Goal: Task Accomplishment & Management: Manage account settings

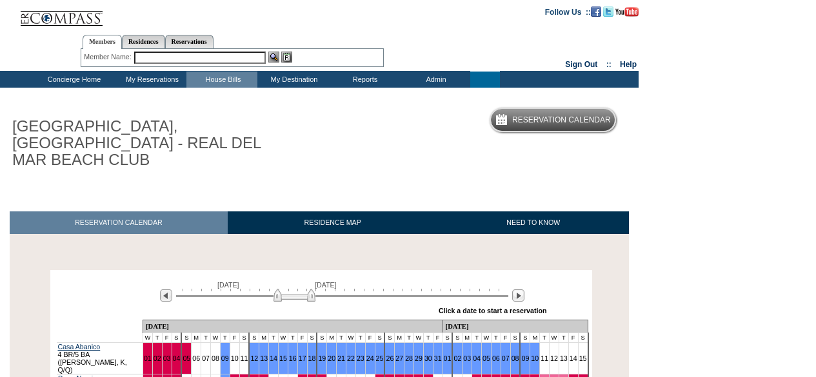
scroll to position [269, 0]
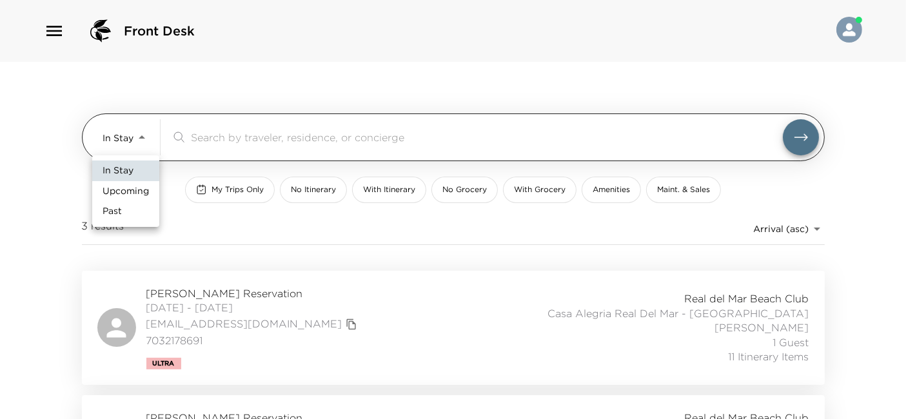
click at [132, 135] on body "Front Desk In Stay In-Stay ​ My Trips Only No Itinerary With Itinerary No Groce…" at bounding box center [458, 209] width 917 height 419
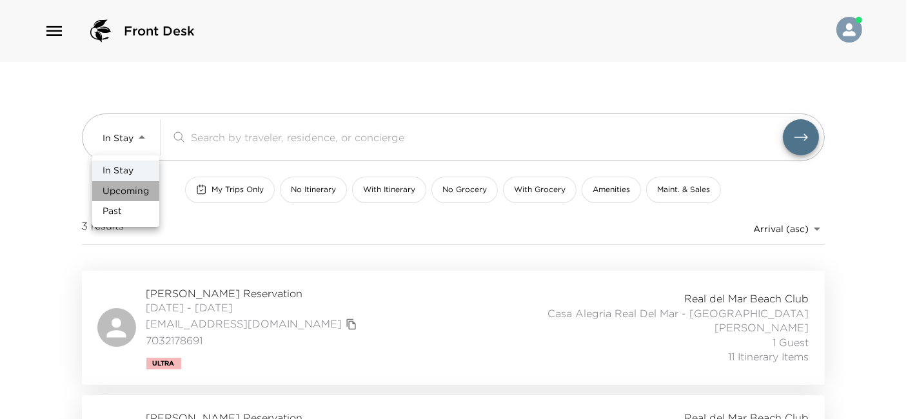
click at [143, 181] on li "Upcoming" at bounding box center [125, 191] width 67 height 21
type input "Upcoming"
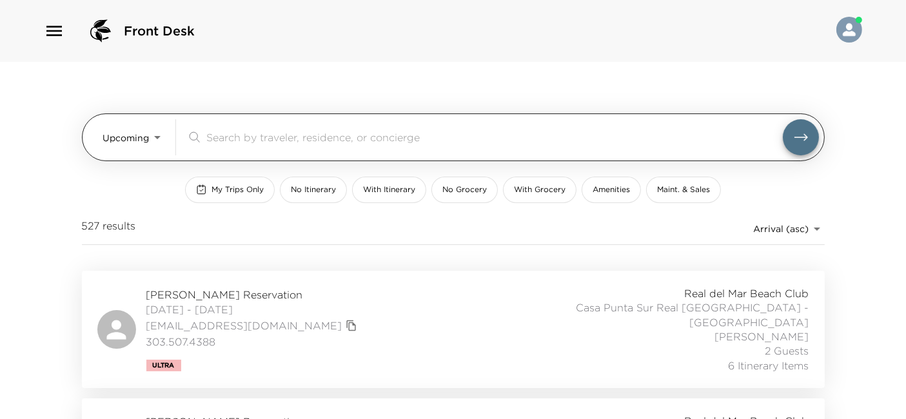
drag, startPoint x: 253, startPoint y: 124, endPoint x: 259, endPoint y: 135, distance: 12.4
click at [259, 135] on div "​" at bounding box center [502, 137] width 633 height 36
click at [259, 135] on input "search" at bounding box center [494, 137] width 576 height 15
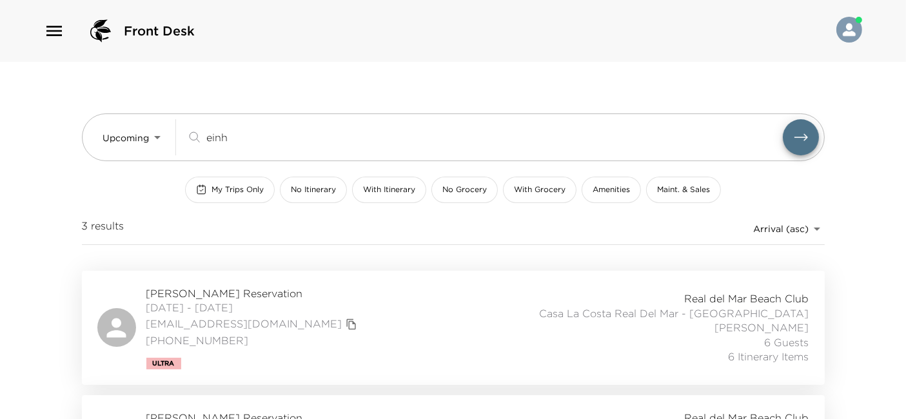
type input "einh"
click at [304, 308] on div "David Einhorn Reservation 12/01/2025 - 12/07/2025 dmeinhorn@gmail.com (516) 652…" at bounding box center [453, 327] width 712 height 83
click at [315, 326] on div "David Einhorn Reservation 12/01/2025 - 12/07/2025 dmeinhorn@gmail.com (516) 652…" at bounding box center [453, 327] width 712 height 83
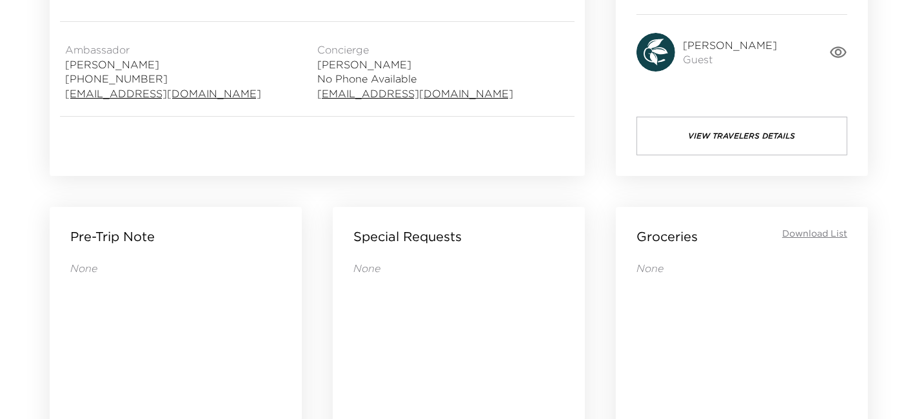
scroll to position [386, 0]
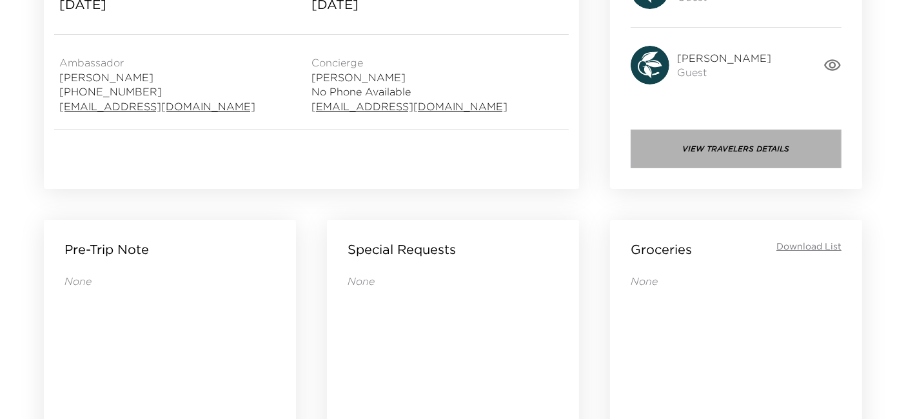
click at [745, 133] on button "View Travelers Details" at bounding box center [736, 149] width 211 height 39
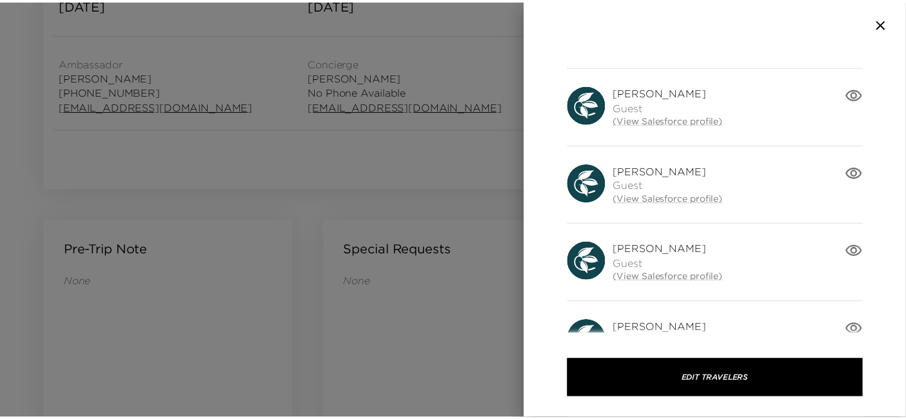
scroll to position [297, 0]
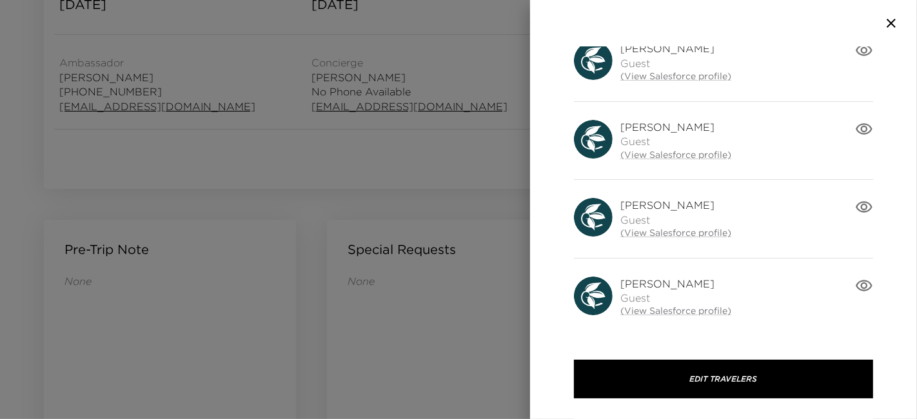
click at [398, 224] on div at bounding box center [458, 209] width 917 height 419
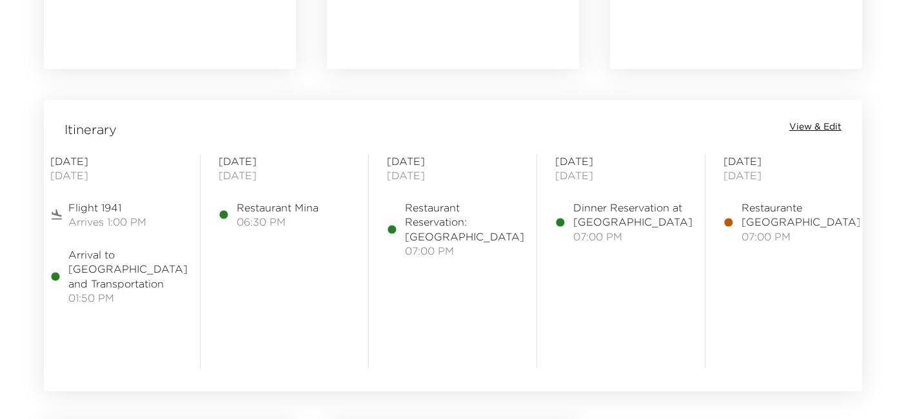
scroll to position [0, 0]
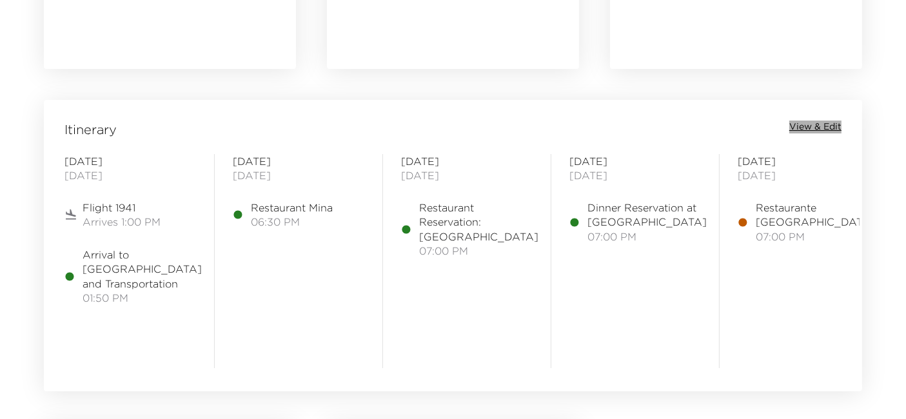
click at [822, 124] on span "View & Edit" at bounding box center [815, 127] width 52 height 13
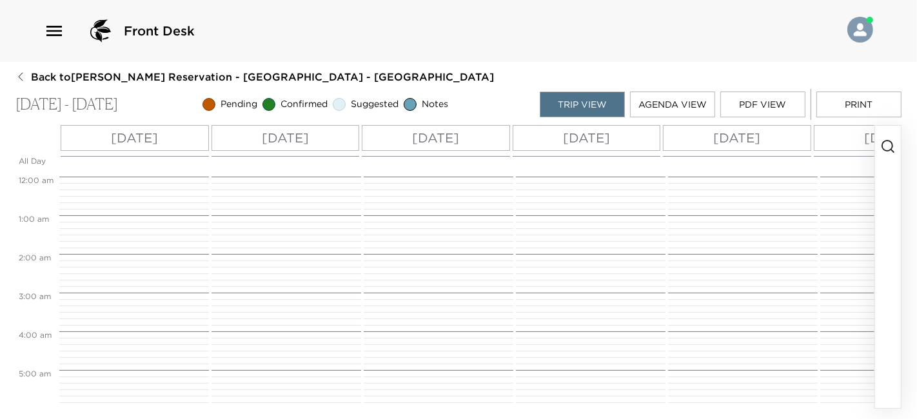
scroll to position [503, 0]
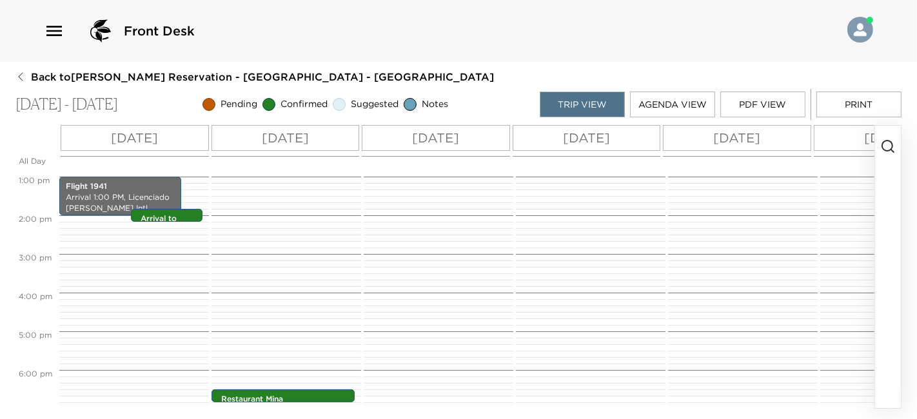
click at [320, 137] on div "Tue 12/02" at bounding box center [286, 138] width 148 height 26
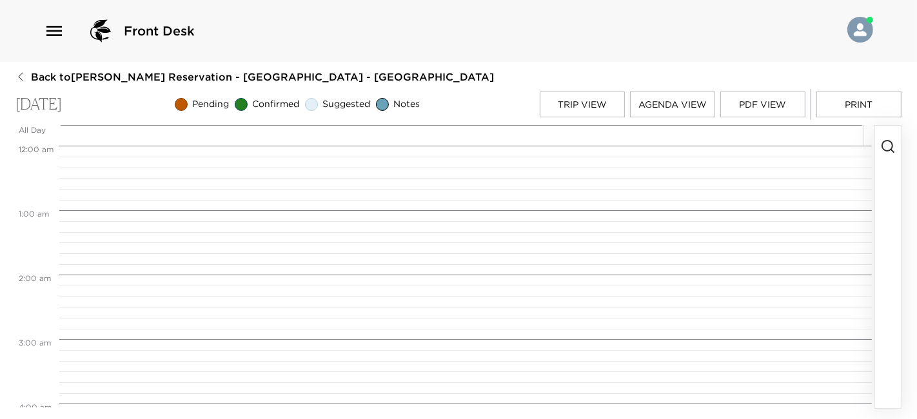
scroll to position [1192, 0]
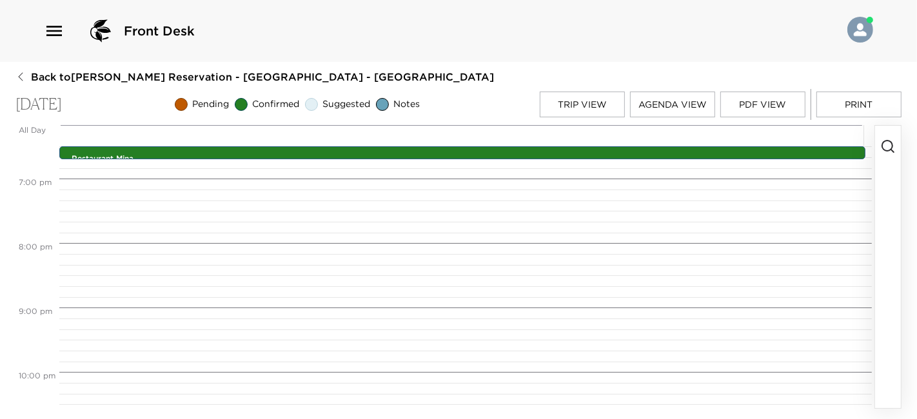
click at [891, 141] on icon "button" at bounding box center [887, 146] width 15 height 15
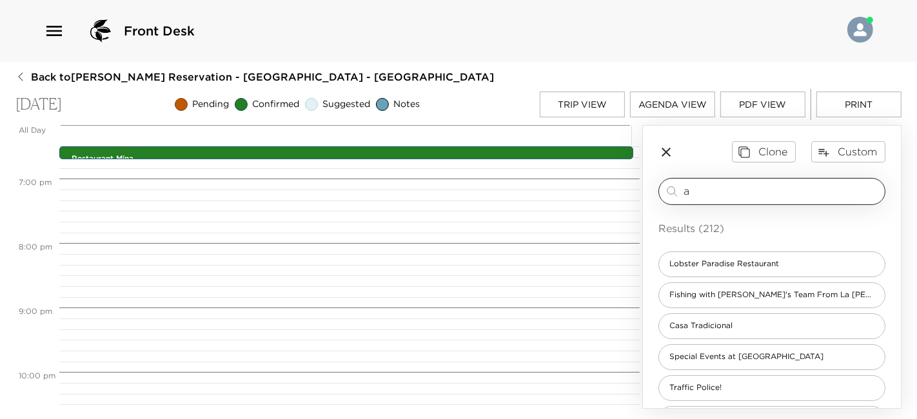
click at [749, 196] on input "a" at bounding box center [782, 191] width 196 height 15
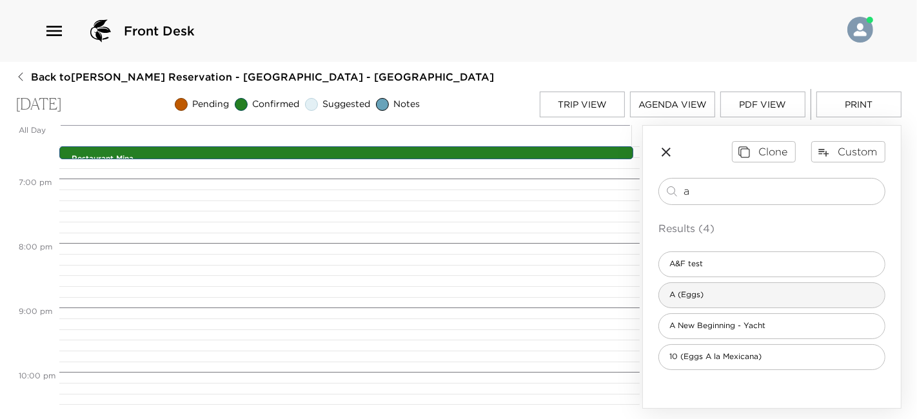
type input "a"
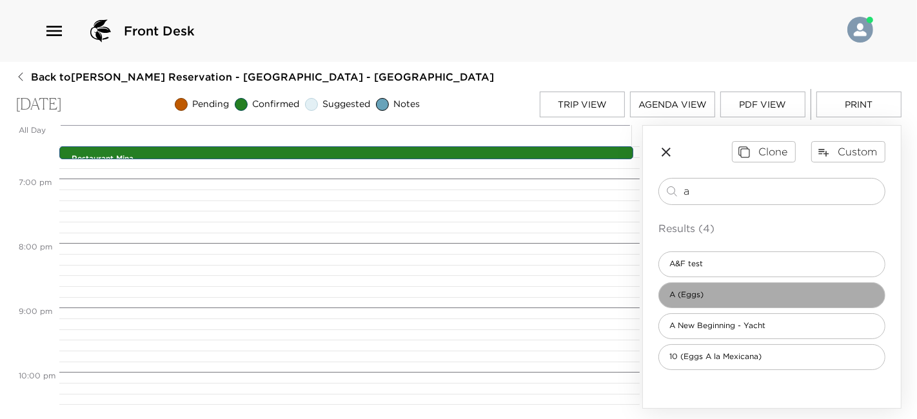
click at [705, 288] on div "A (Eggs)" at bounding box center [771, 295] width 227 height 26
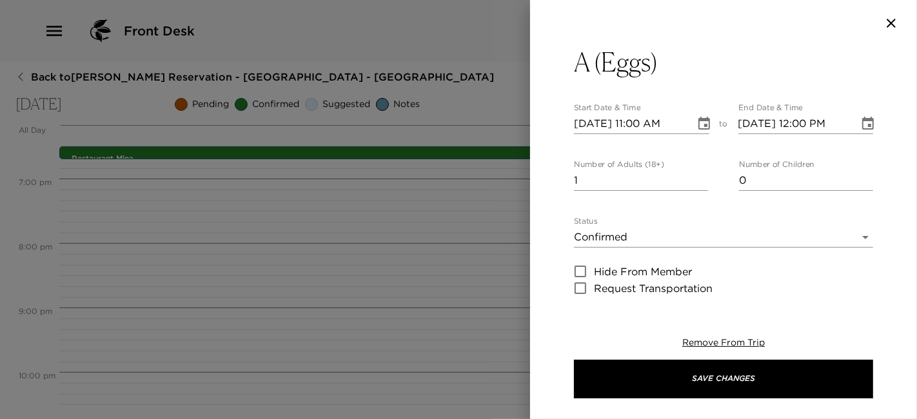
type textarea "Scrambled eggs Bacon Toast Sliced fruit Orange juice Coffee or tea. In anticipa…"
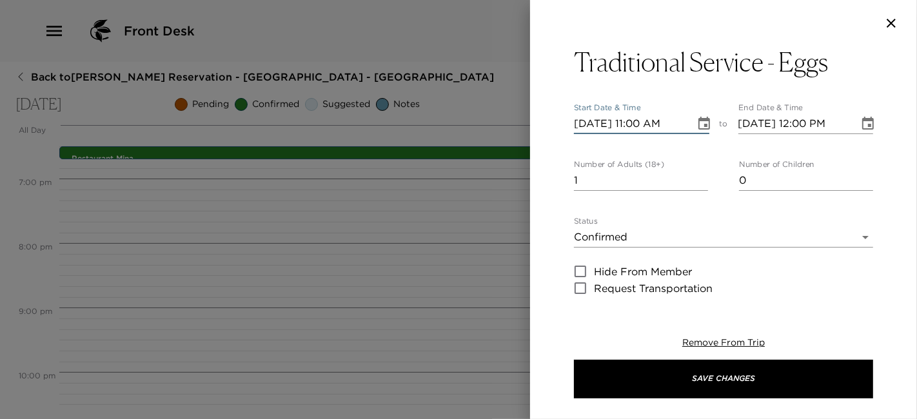
click at [640, 124] on input "12/02/2025 11:00 AM" at bounding box center [630, 123] width 112 height 21
type input "12/02/2025 08:30 AM"
type input "12/02/2025 09:03 AM"
type input "6"
click at [696, 124] on icon "Choose date, selected date is Dec 2, 2025" at bounding box center [703, 123] width 15 height 15
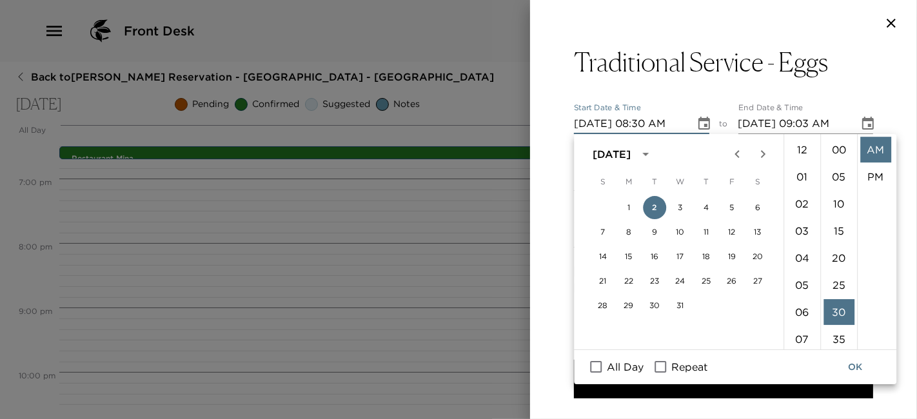
scroll to position [162, 0]
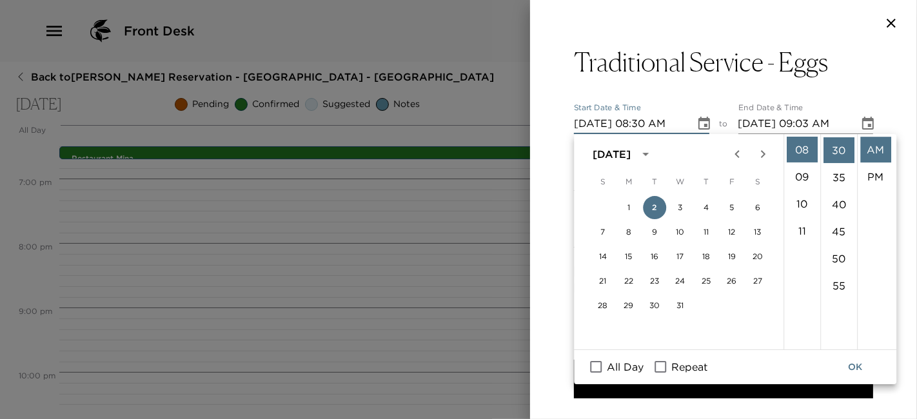
click at [667, 366] on input "Repeat" at bounding box center [660, 367] width 27 height 17
checkbox input "true"
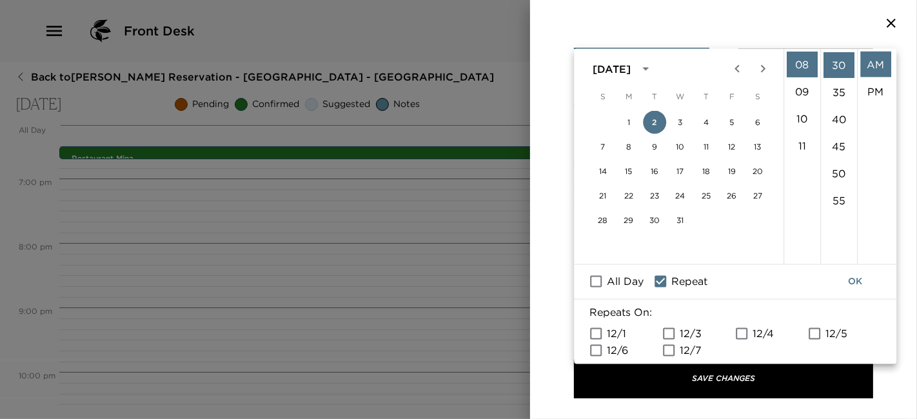
scroll to position [87, 0]
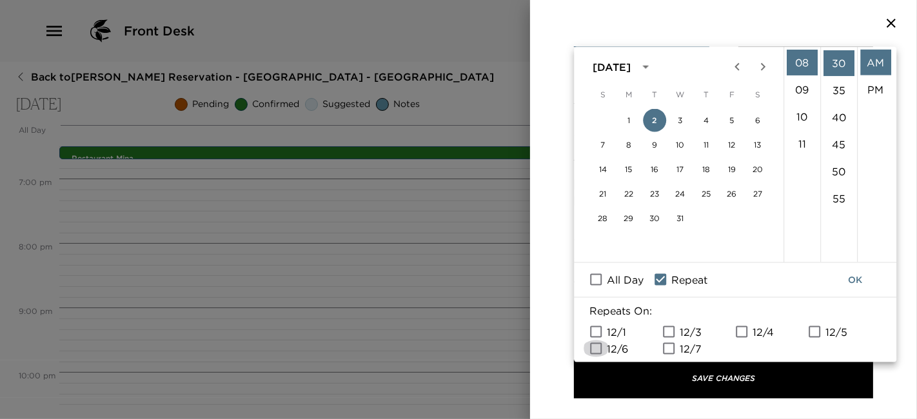
click at [593, 350] on input "12/6" at bounding box center [595, 348] width 27 height 17
checkbox input "true"
click at [850, 288] on button "OK" at bounding box center [854, 280] width 41 height 24
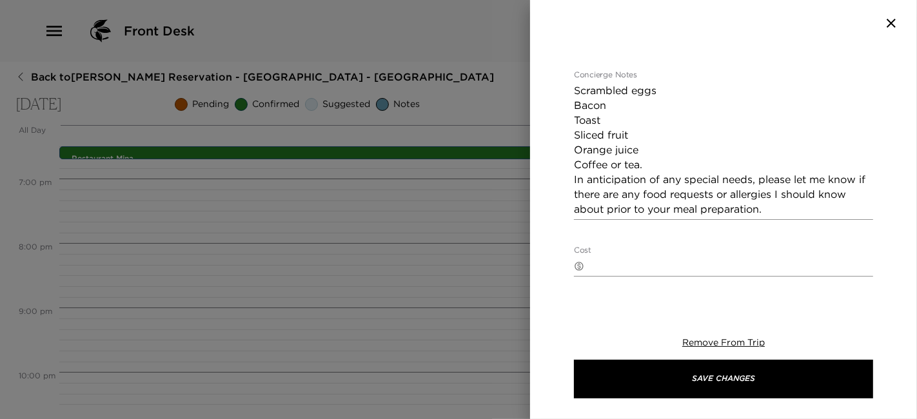
scroll to position [253, 0]
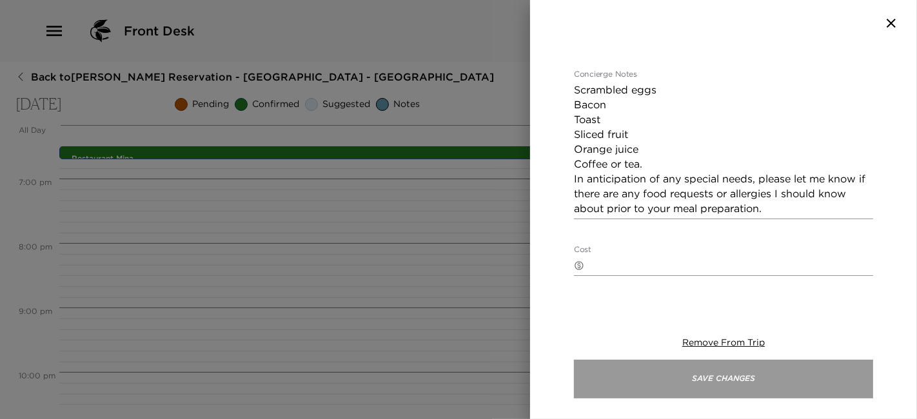
click at [664, 368] on button "Save Changes" at bounding box center [723, 379] width 299 height 39
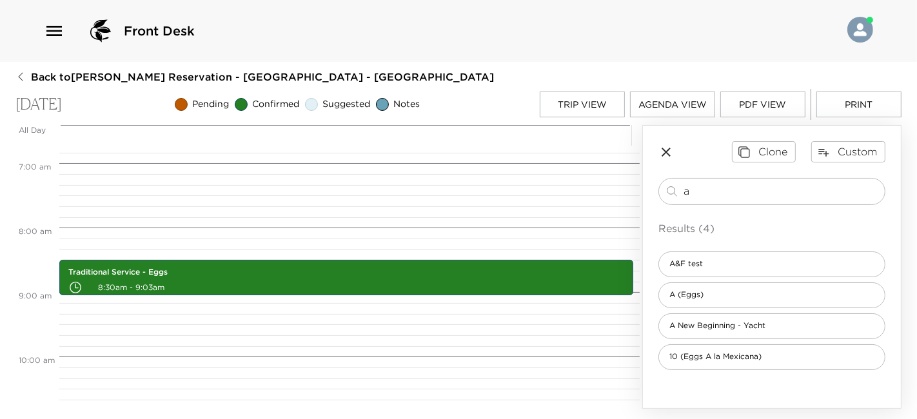
scroll to position [404, 0]
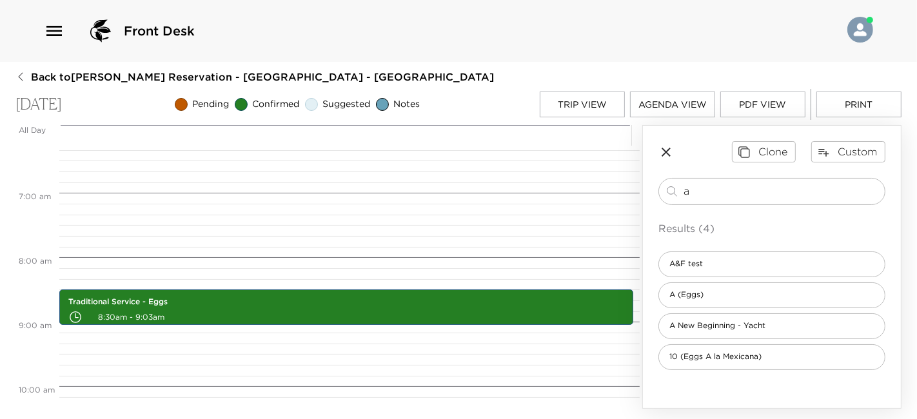
click at [658, 146] on div "Clone Custom a ​ Results (4) A&F test A (Eggs) A New Beginning - Yacht 10 (Eggs…" at bounding box center [772, 255] width 258 height 259
click at [669, 153] on icon "button" at bounding box center [666, 152] width 9 height 9
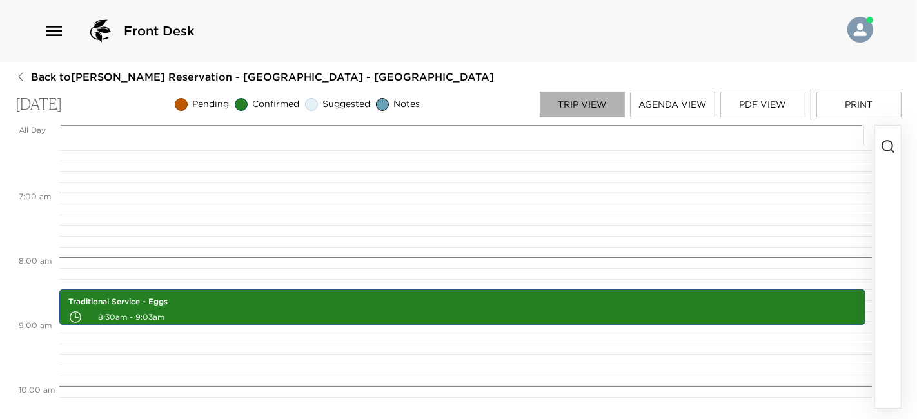
click at [593, 105] on button "Trip View" at bounding box center [582, 105] width 85 height 26
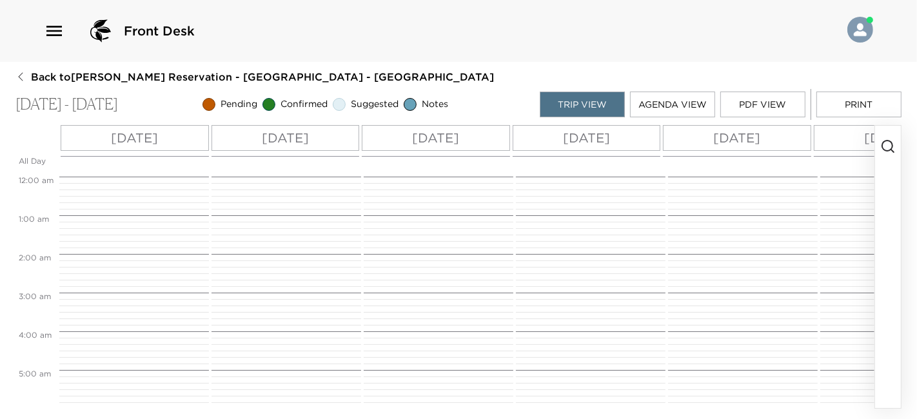
scroll to position [328, 0]
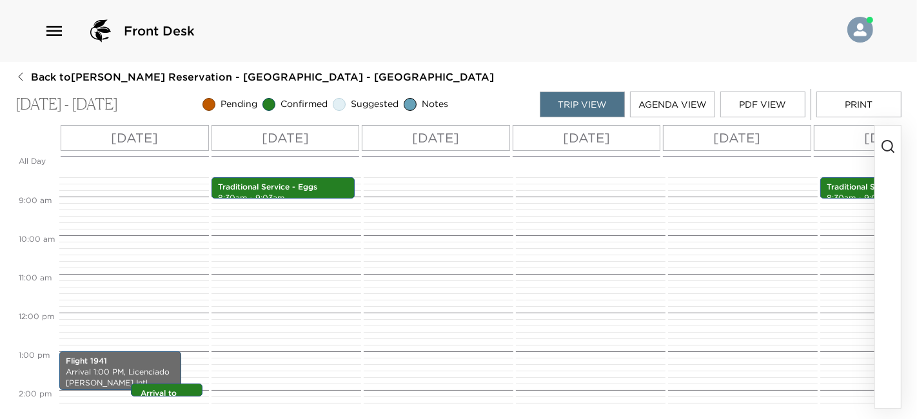
click at [459, 130] on p "Wed 12/03" at bounding box center [435, 137] width 47 height 19
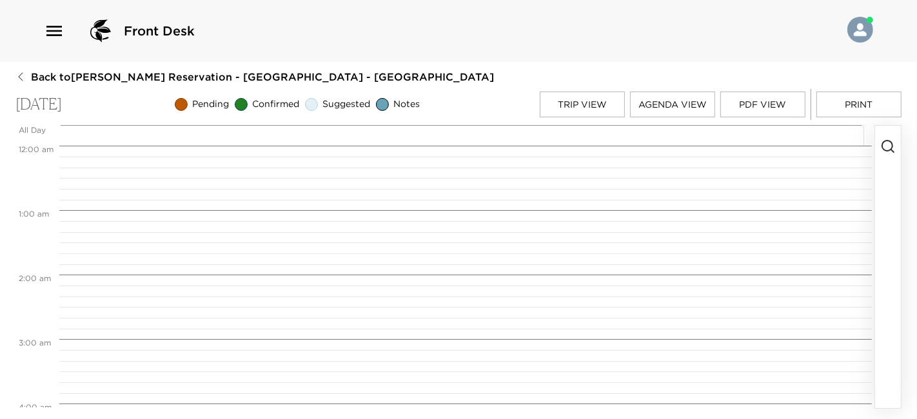
scroll to position [1225, 0]
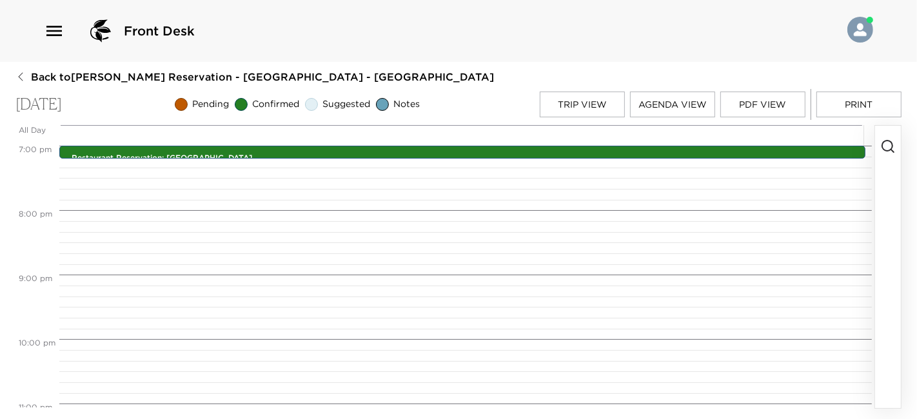
click at [890, 150] on icon "button" at bounding box center [887, 146] width 15 height 15
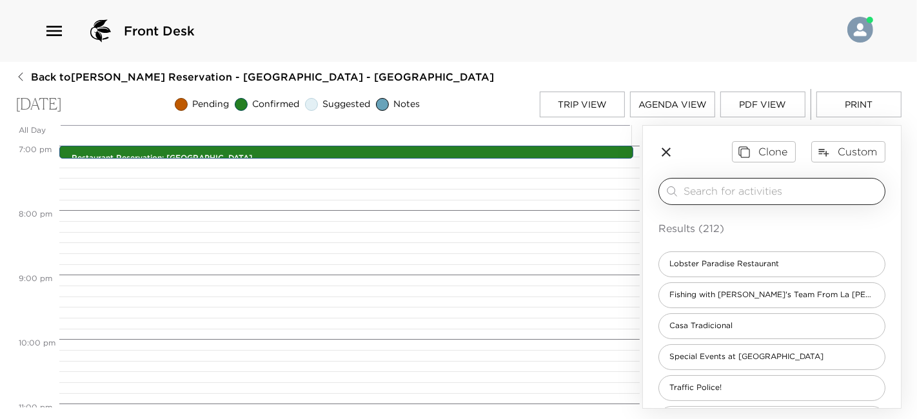
click at [696, 188] on input "search" at bounding box center [782, 191] width 196 height 15
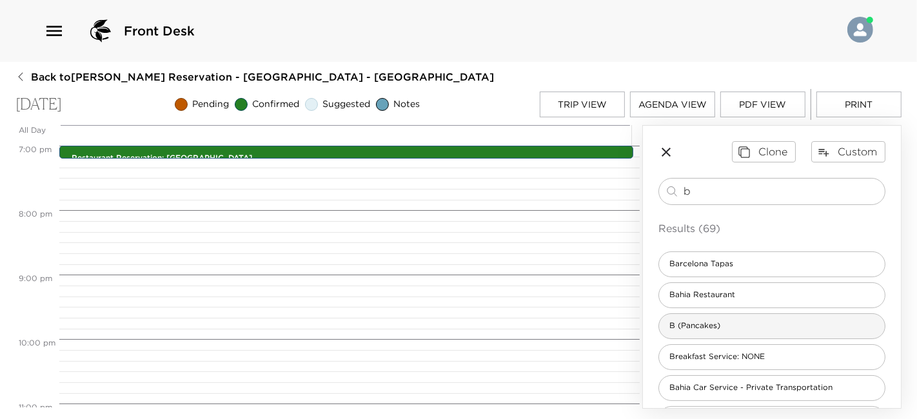
type input "b"
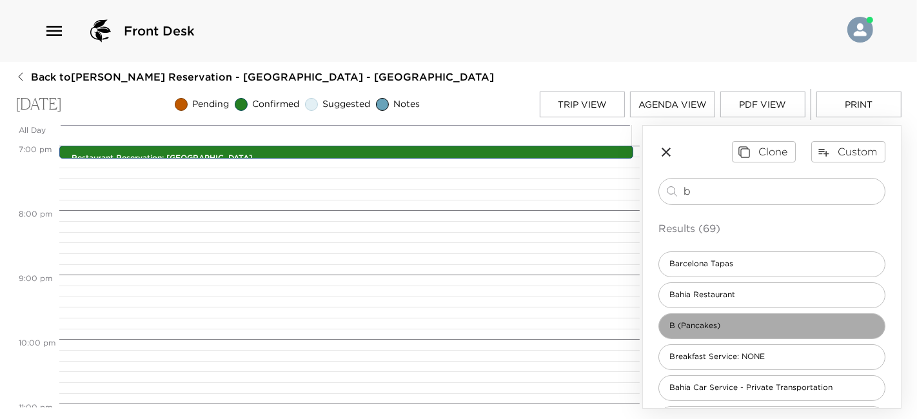
click at [777, 323] on div "B (Pancakes)" at bounding box center [771, 326] width 227 height 26
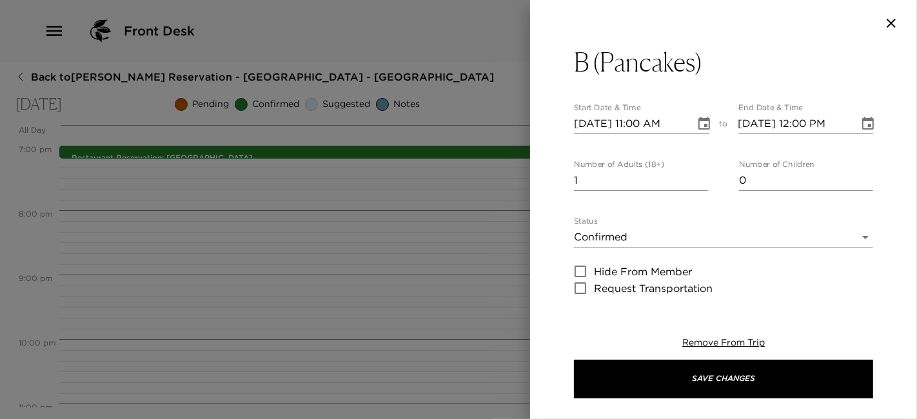
type textarea "Menu: B Pancakes Scrambled eggs Bacon Sliced fruit Orange juice Coffee or tea. …"
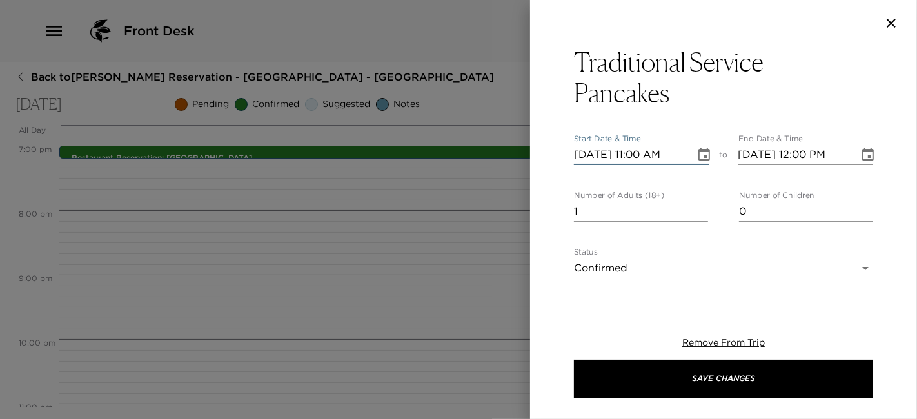
click at [635, 153] on input "12/03/2025 11:00 AM" at bounding box center [630, 154] width 112 height 21
type input "12/03/2025 08:30 AM"
type input "12/03/2025 09:30 AM"
type input "6"
click at [696, 153] on icon "Choose date, selected date is Dec 3, 2025" at bounding box center [703, 154] width 15 height 15
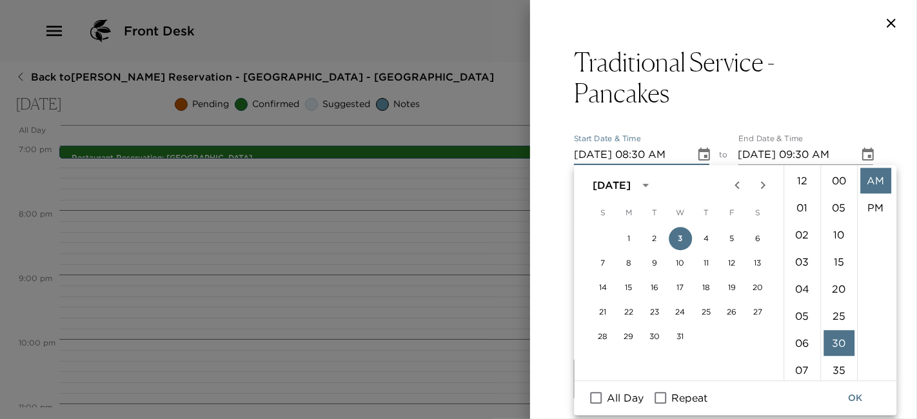
scroll to position [162, 0]
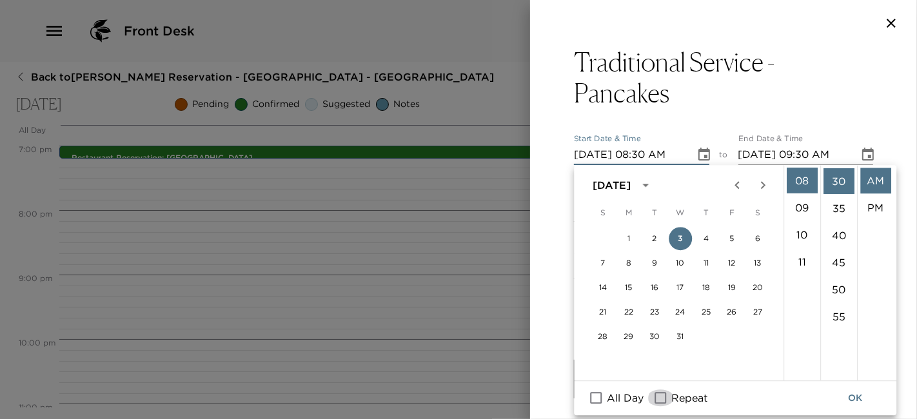
click at [656, 399] on input "Repeat" at bounding box center [660, 398] width 27 height 17
checkbox input "true"
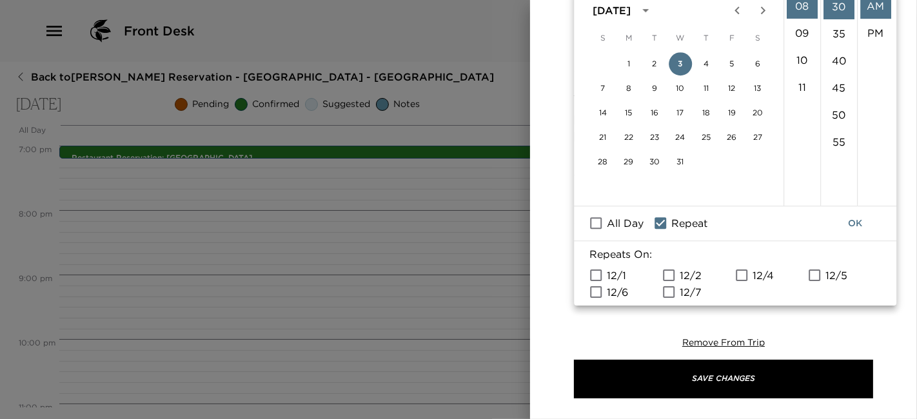
scroll to position [188, 0]
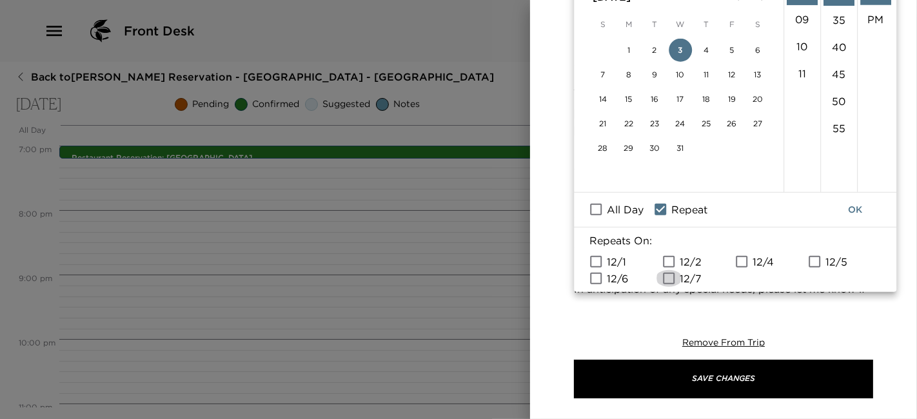
click at [676, 275] on input "12/7" at bounding box center [668, 278] width 27 height 17
checkbox input "true"
click at [851, 206] on button "OK" at bounding box center [854, 210] width 41 height 24
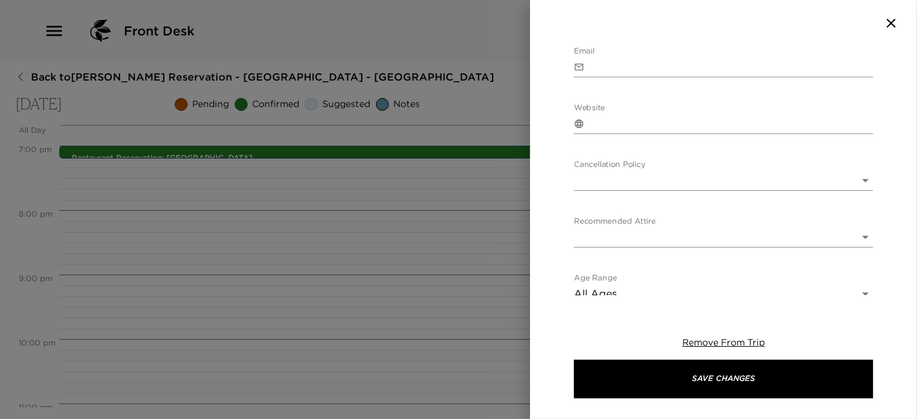
scroll to position [676, 0]
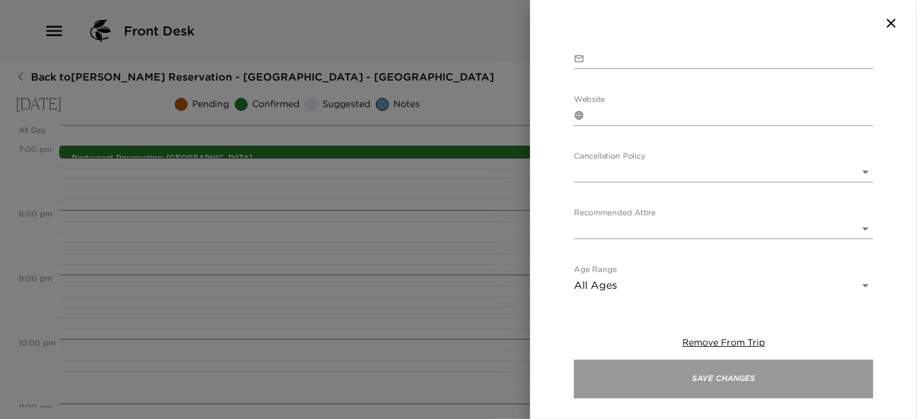
click at [667, 384] on button "Save Changes" at bounding box center [723, 379] width 299 height 39
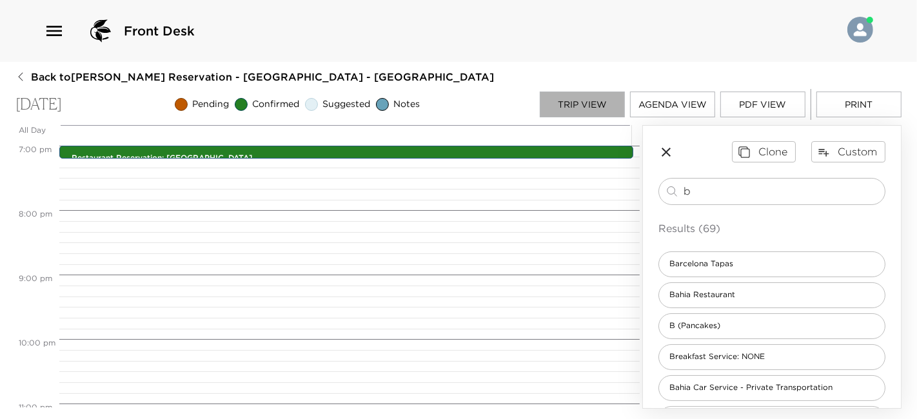
click at [607, 101] on button "Trip View" at bounding box center [582, 105] width 85 height 26
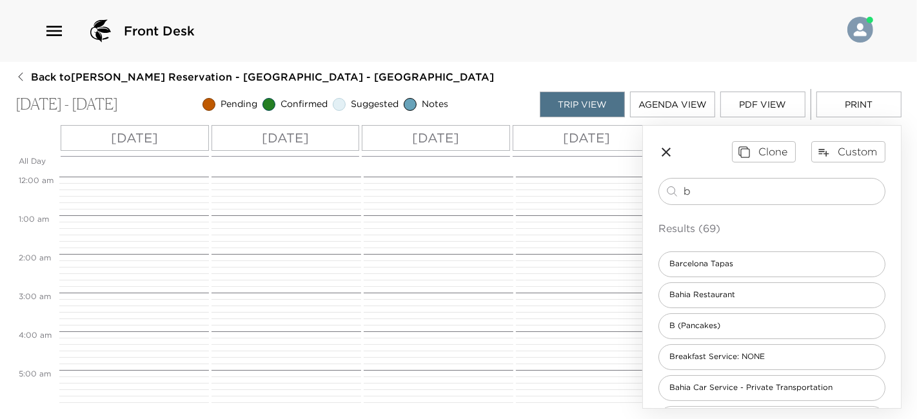
scroll to position [328, 0]
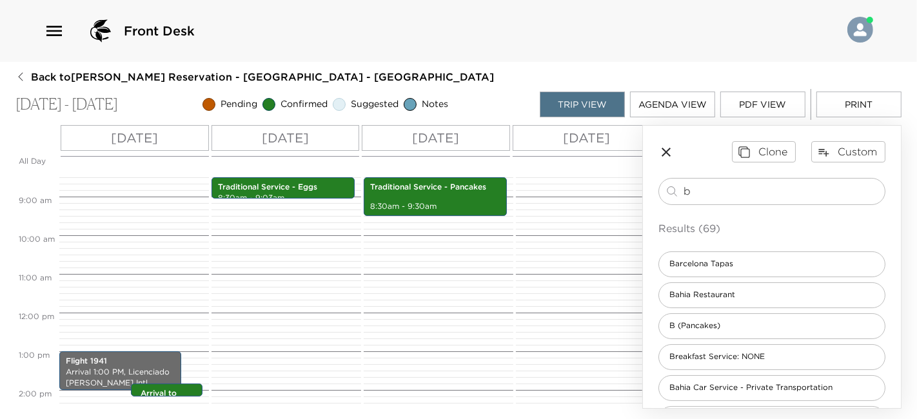
drag, startPoint x: 711, startPoint y: 195, endPoint x: 384, endPoint y: 262, distance: 333.7
click at [384, 262] on div "All Day Mon 12/01 Tue 12/02 Wed 12/03 Thu 12/04 Fri 12/05 Sat 12/06 Sun 12/07 1…" at bounding box center [458, 267] width 886 height 284
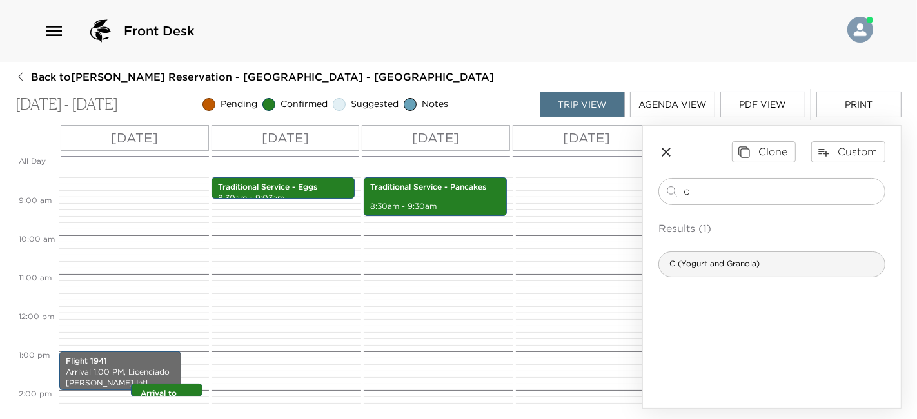
type input "c"
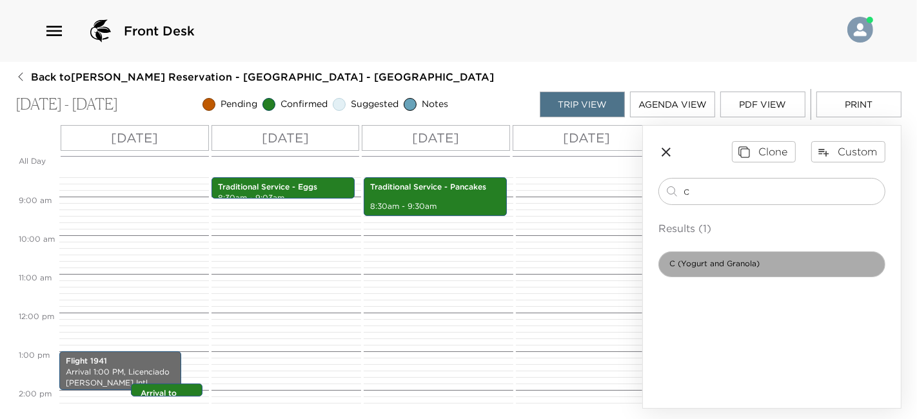
click at [689, 269] on div "C (Yogurt and Granola)" at bounding box center [771, 264] width 227 height 26
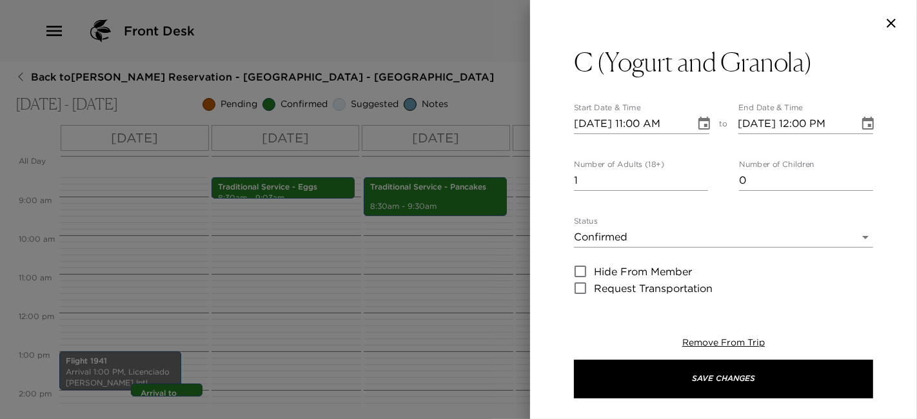
type textarea "Scrambled Eggs Yogurt, Granola & Honey Bagels, Cream Cheese & Jelly Sliced frui…"
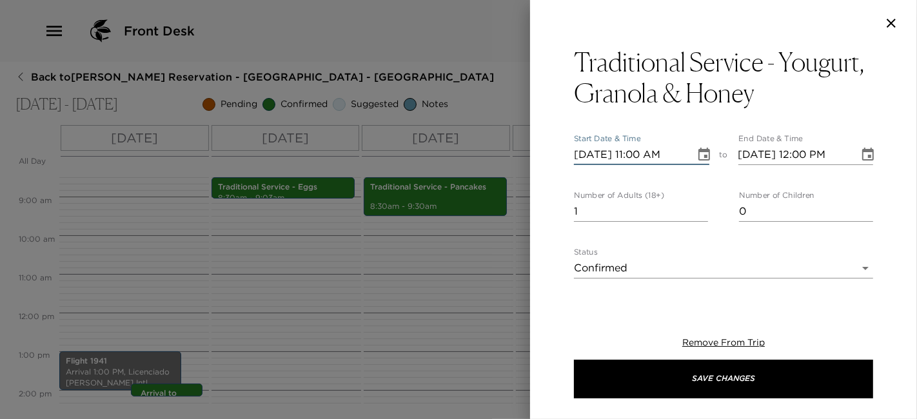
click at [591, 157] on input "12/01/2025 11:00 AM" at bounding box center [630, 154] width 112 height 21
type input "12/04/2025 11:00 AM"
type input "12/04/2025 12:00 PM"
type input "12/04/2025 08:30 AM"
type input "12/04/2025 09:30 AM"
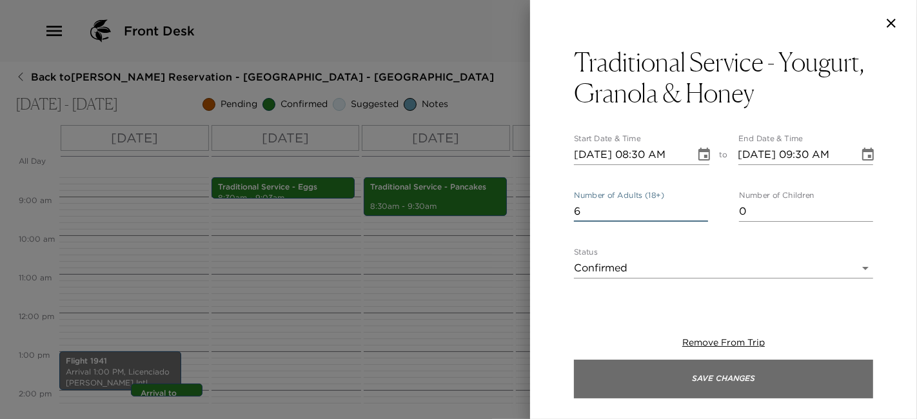
type input "6"
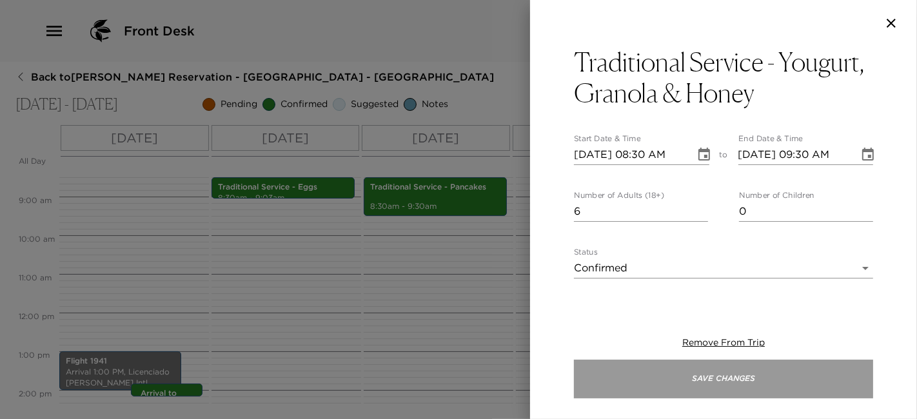
click at [757, 375] on button "Save Changes" at bounding box center [723, 379] width 299 height 39
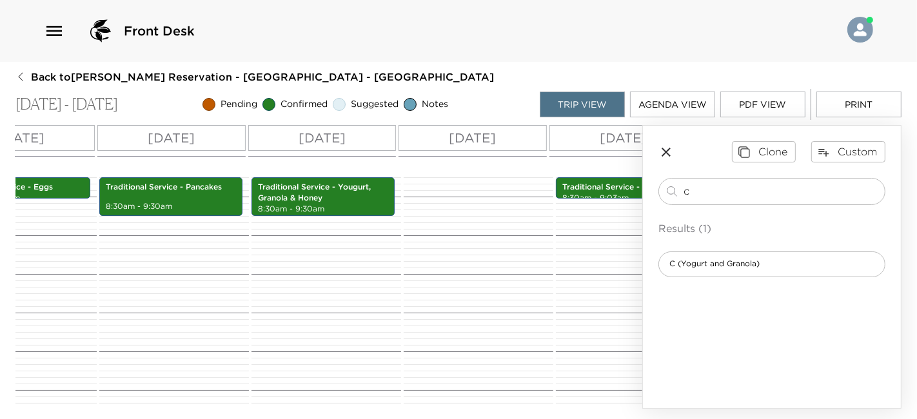
scroll to position [0, 298]
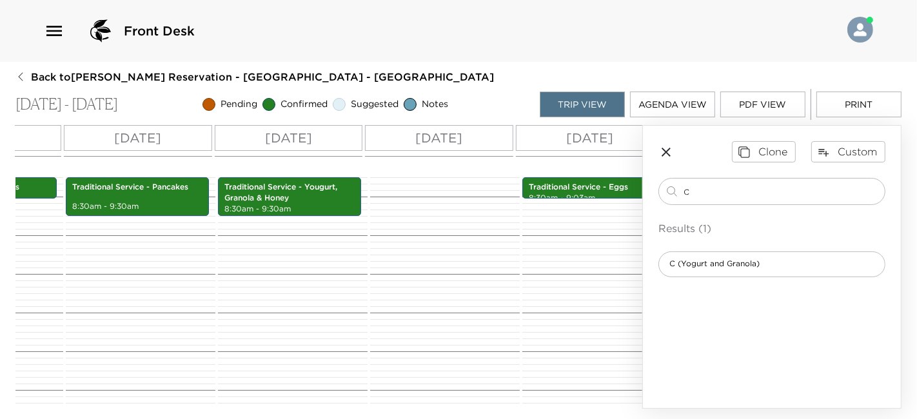
drag, startPoint x: 702, startPoint y: 188, endPoint x: 643, endPoint y: 188, distance: 58.7
click at [643, 188] on div "Clone Custom c ​ Results (1) C (Yogurt and Granola)" at bounding box center [772, 209] width 258 height 166
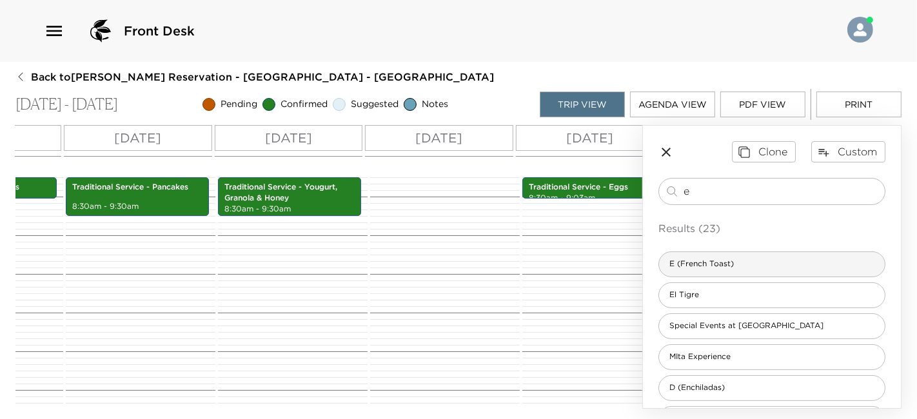
type input "e"
click at [799, 265] on div "E (French Toast)" at bounding box center [771, 264] width 227 height 26
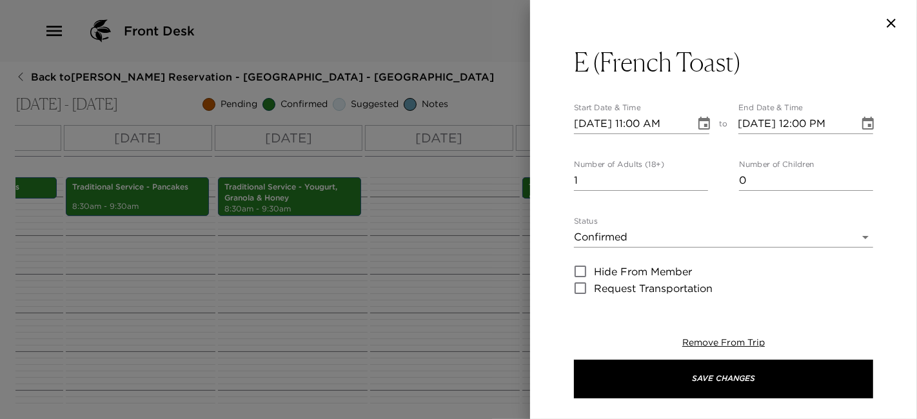
type textarea "French toast Scrambled eggs Sliced fruit Orange juice Coffee or tea. In anticip…"
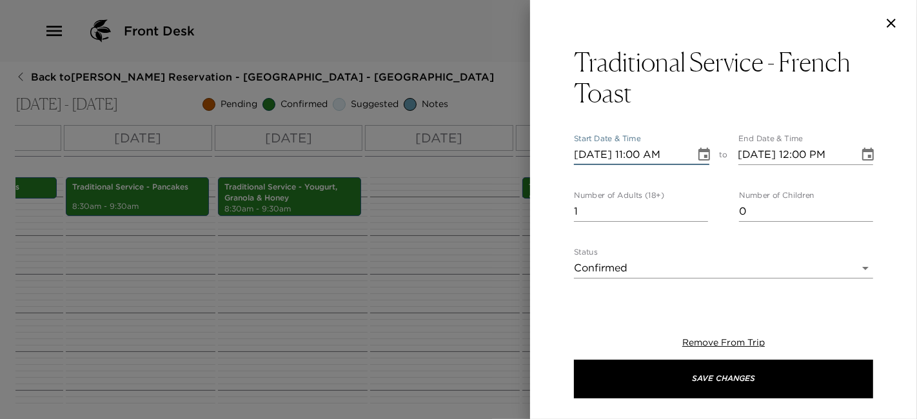
click at [595, 150] on input "12/01/2025 11:00 AM" at bounding box center [630, 154] width 112 height 21
type input "12/05/2025 11:00 AM"
type input "12/05/2025 12:00 PM"
type input "12/05/2025 08:30 AM"
type input "12/05/2025 09:30 AM"
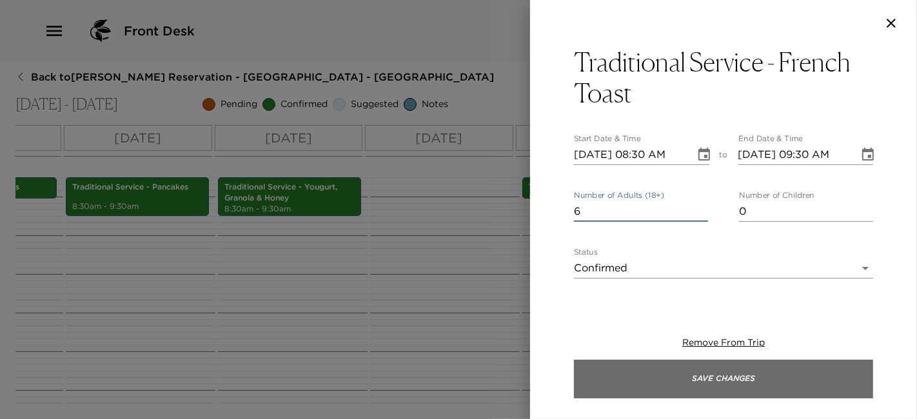
type input "6"
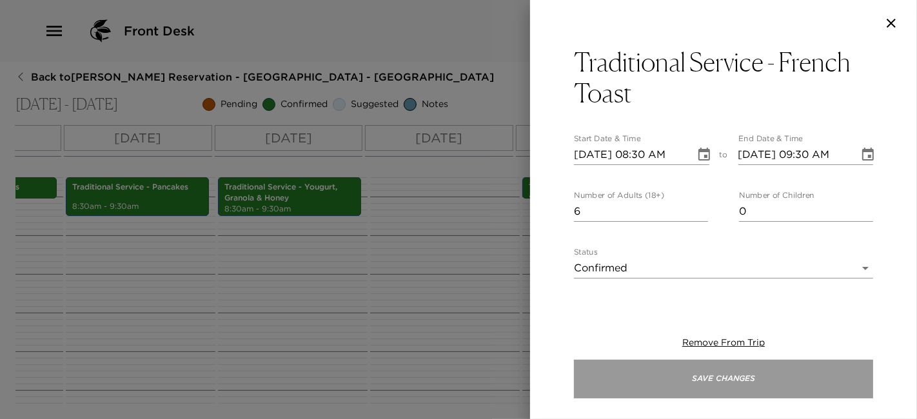
click at [778, 382] on button "Save Changes" at bounding box center [723, 379] width 299 height 39
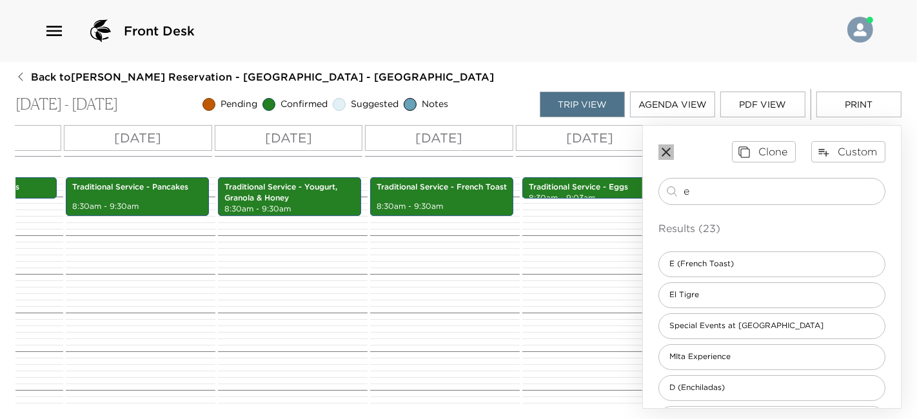
click at [667, 153] on icon "button" at bounding box center [665, 151] width 15 height 15
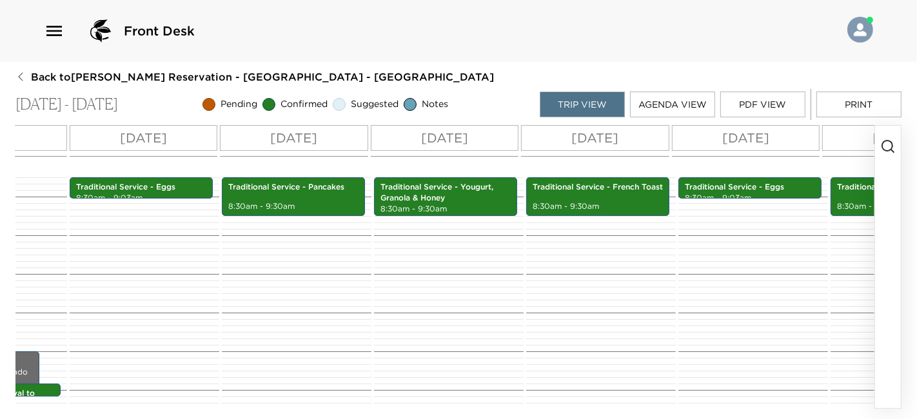
scroll to position [0, 259]
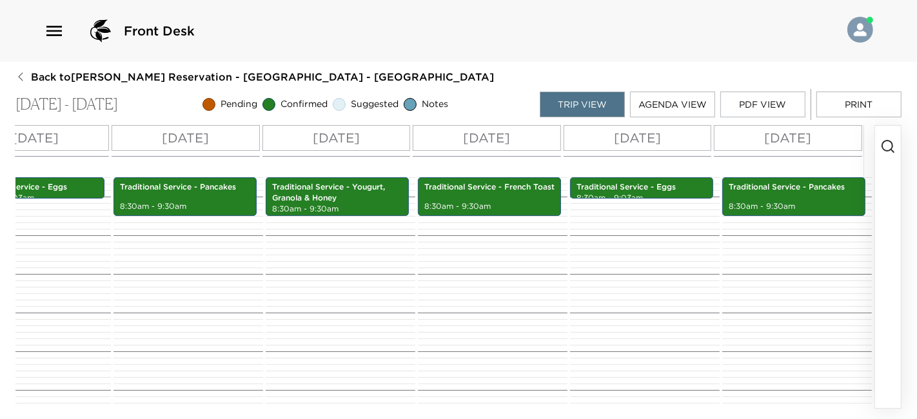
click at [886, 135] on button "button" at bounding box center [888, 267] width 26 height 282
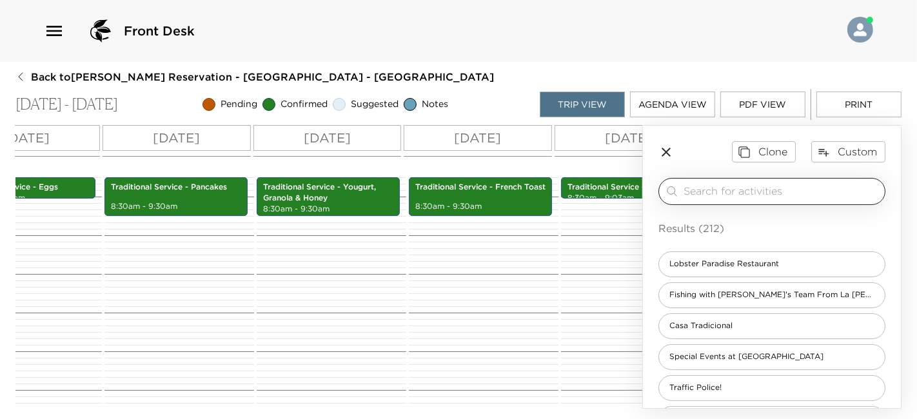
click at [778, 198] on div "​" at bounding box center [771, 191] width 227 height 27
click at [775, 195] on input "search" at bounding box center [782, 191] width 196 height 15
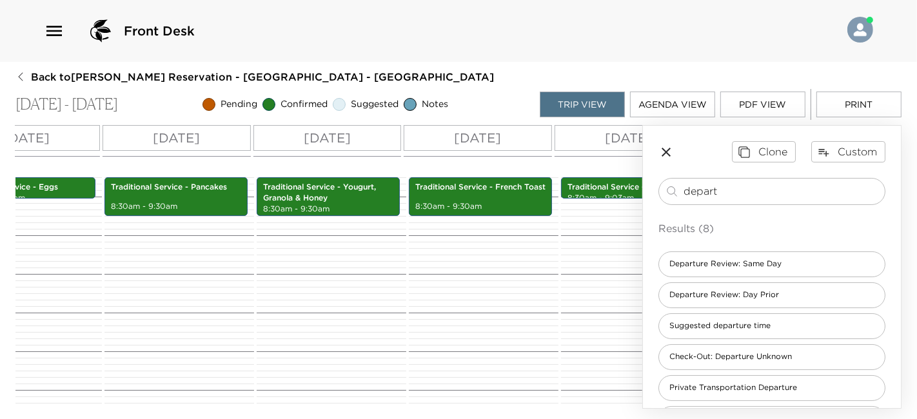
type input "depart"
click at [669, 157] on icon "button" at bounding box center [665, 151] width 15 height 15
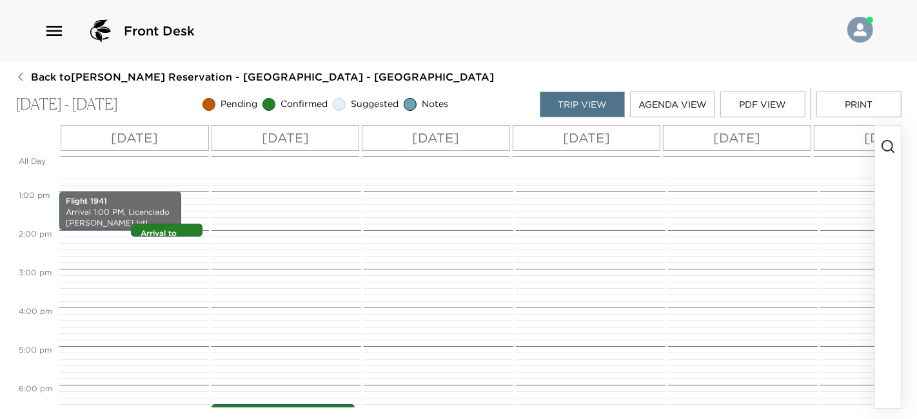
scroll to position [475, 0]
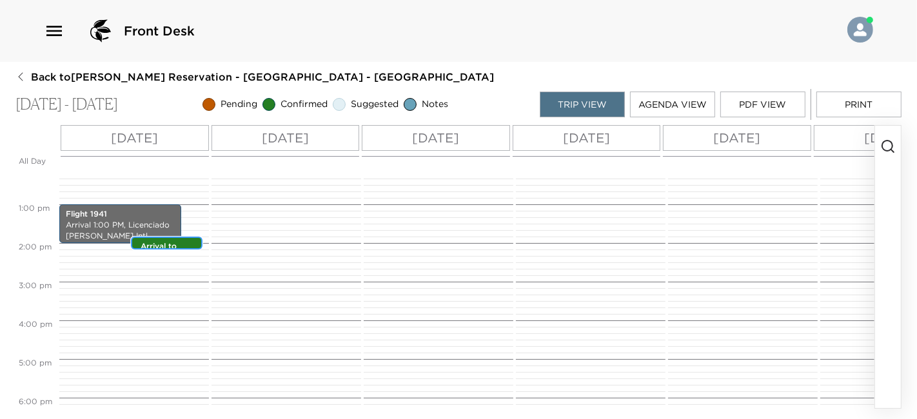
click at [161, 249] on div "Arrival to Puerto Vallarta and Transportation 1:50pm - 1:50pm" at bounding box center [167, 243] width 72 height 13
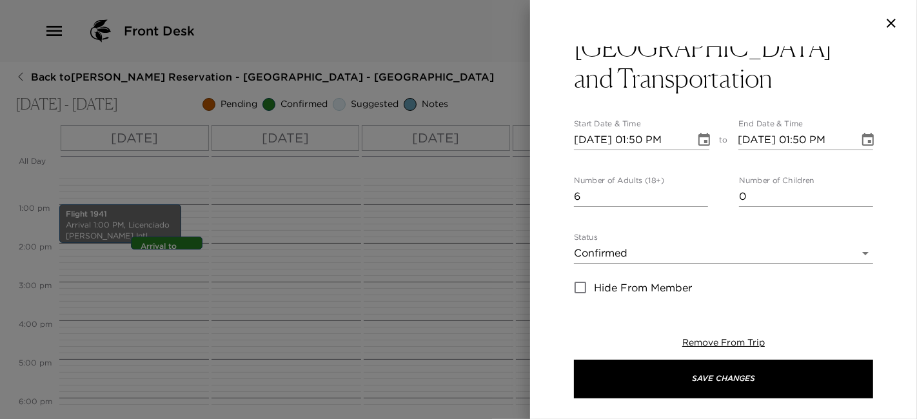
scroll to position [25, 0]
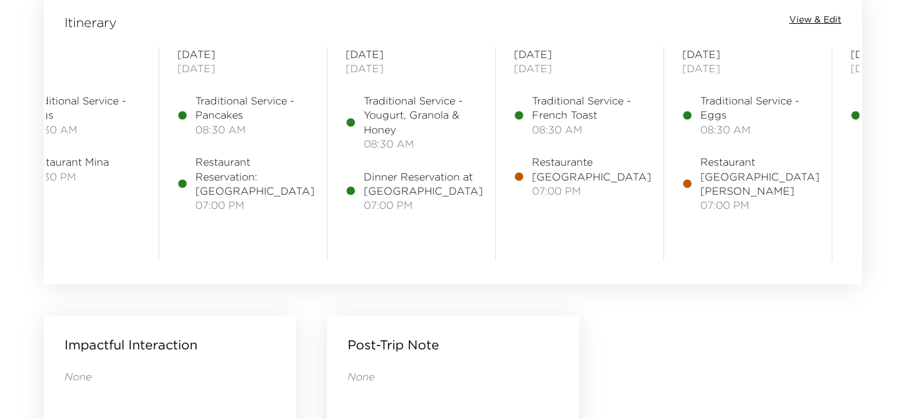
scroll to position [0, 226]
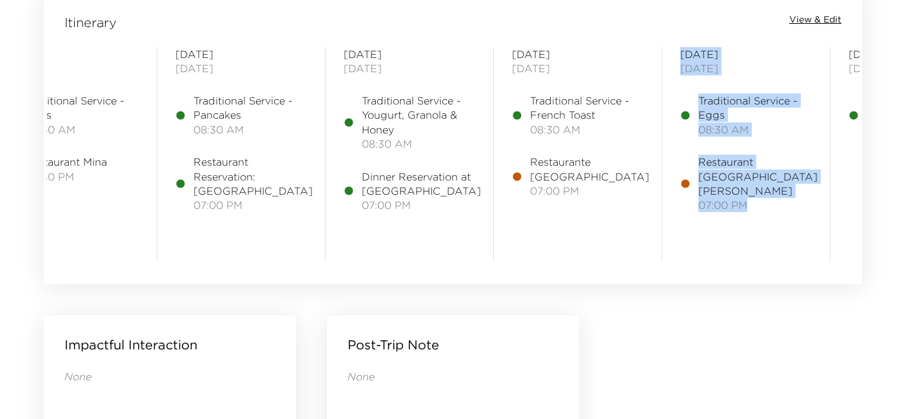
drag, startPoint x: 645, startPoint y: 263, endPoint x: 789, endPoint y: 260, distance: 144.5
click at [789, 260] on div "Itinerary View & Edit Monday December 01, 2025 Flight 1941 Arrives 1:00 PM Arri…" at bounding box center [453, 130] width 818 height 275
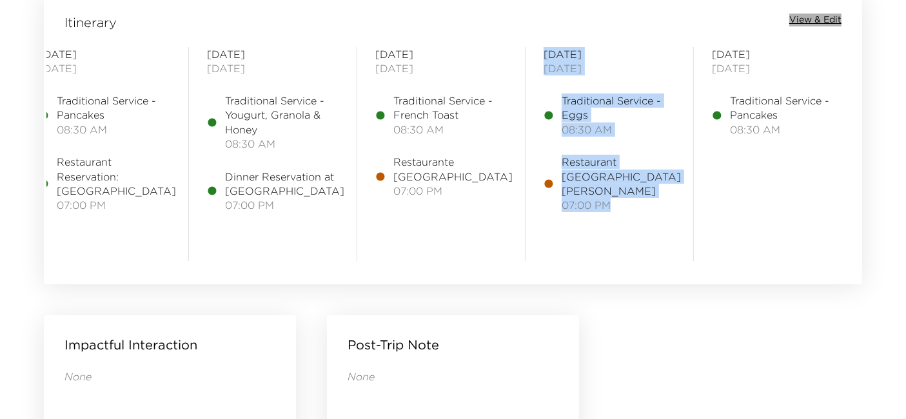
click at [806, 23] on span "View & Edit" at bounding box center [815, 20] width 52 height 13
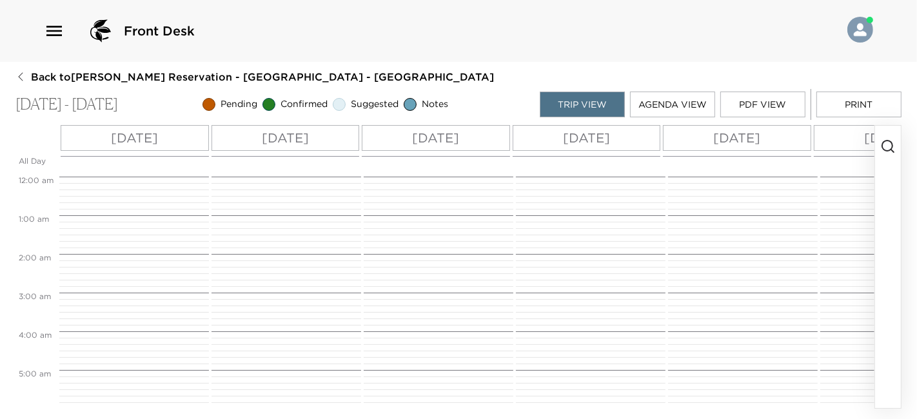
scroll to position [328, 0]
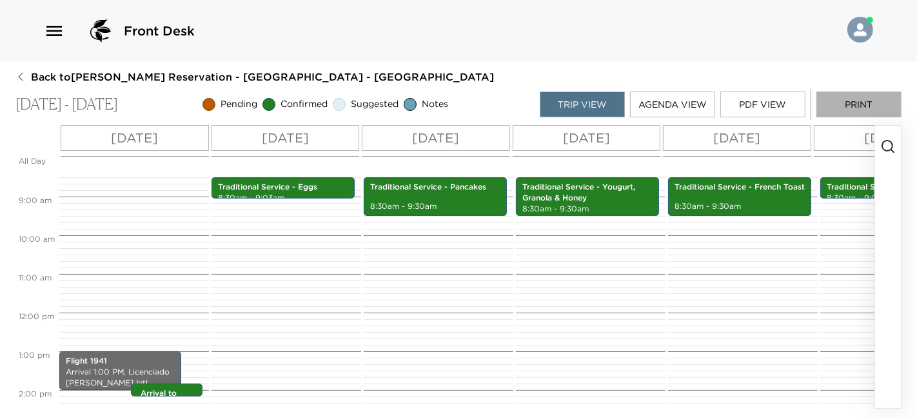
click at [878, 97] on button "Print" at bounding box center [858, 105] width 85 height 26
drag, startPoint x: 878, startPoint y: 97, endPoint x: 916, endPoint y: 89, distance: 39.5
click at [916, 89] on div "Front Desk Back to David Einhorn Reservation - Casa La Costa Real Del Mar - Mex…" at bounding box center [458, 209] width 917 height 419
click at [837, 110] on button "Print" at bounding box center [858, 105] width 85 height 26
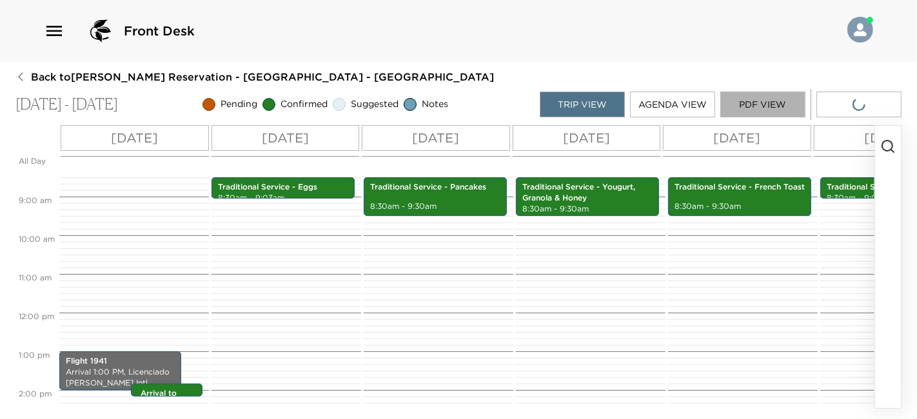
click at [774, 104] on button "PDF View" at bounding box center [762, 105] width 85 height 26
